Goal: Task Accomplishment & Management: Manage account settings

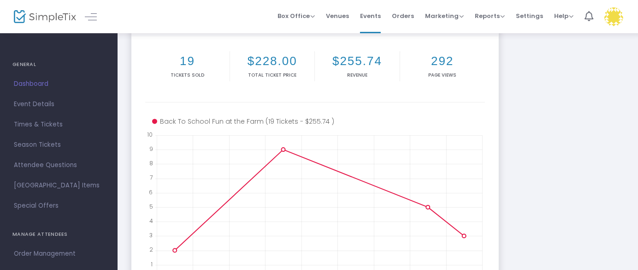
scroll to position [58, 0]
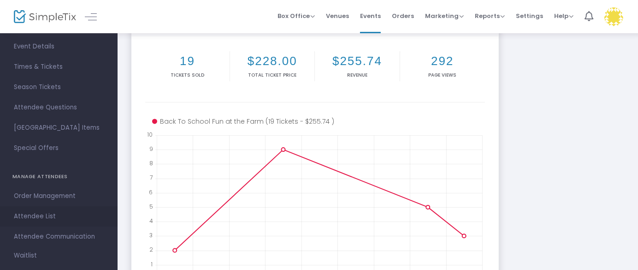
click at [46, 216] on span "Attendee List" at bounding box center [59, 216] width 90 height 12
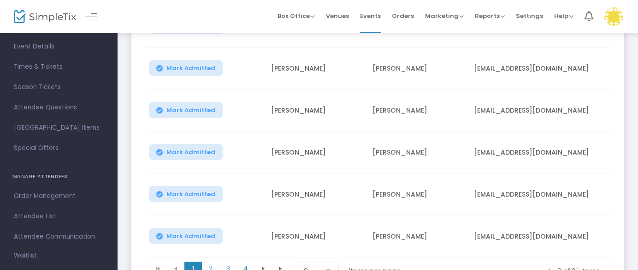
scroll to position [318, 0]
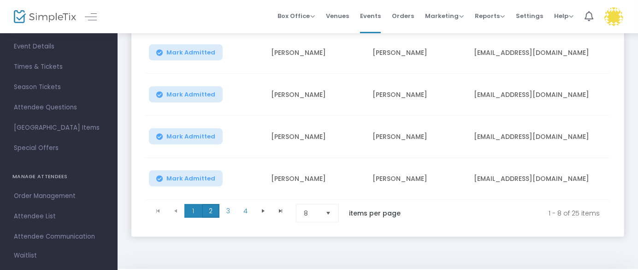
click at [213, 213] on span "2" at bounding box center [211, 211] width 18 height 14
click at [230, 211] on span "3" at bounding box center [229, 211] width 18 height 14
click at [247, 211] on span "4" at bounding box center [246, 211] width 18 height 14
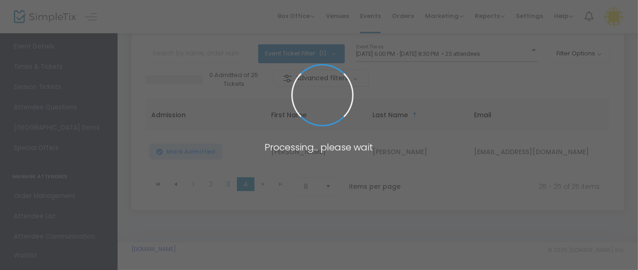
scroll to position [56, 0]
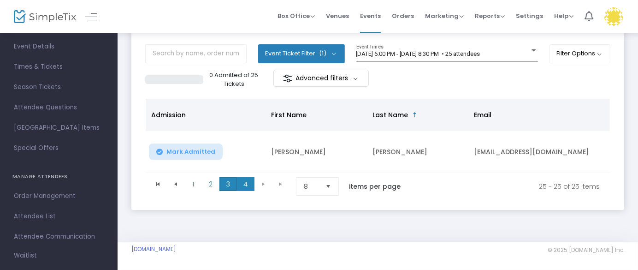
click at [227, 180] on span "3" at bounding box center [229, 184] width 18 height 14
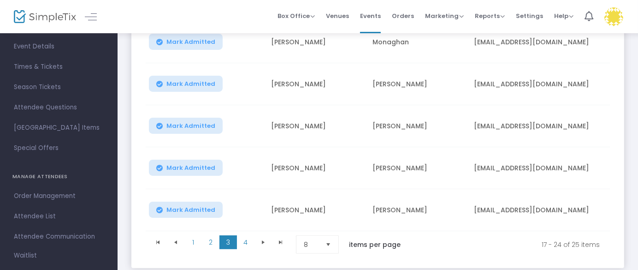
scroll to position [345, 0]
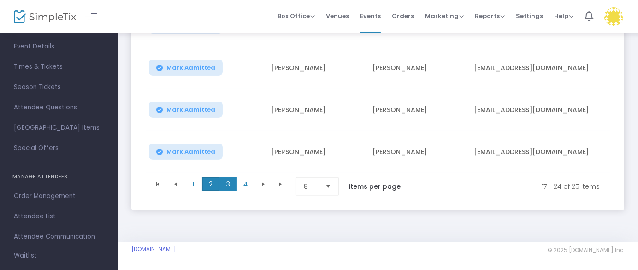
click at [209, 188] on span "2" at bounding box center [211, 184] width 18 height 14
click at [194, 181] on span "1" at bounding box center [194, 184] width 18 height 14
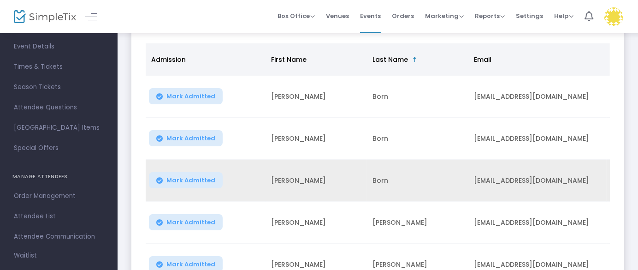
scroll to position [56, 0]
